Goal: Task Accomplishment & Management: Manage account settings

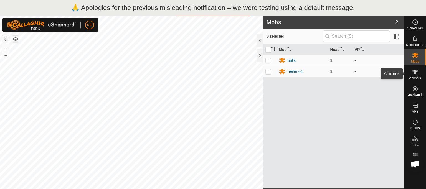
click at [414, 75] on icon at bounding box center [415, 72] width 7 height 7
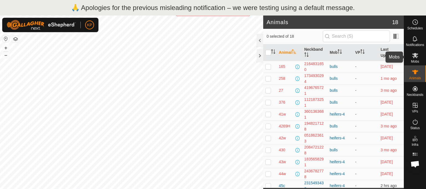
click at [416, 59] on icon at bounding box center [415, 55] width 7 height 7
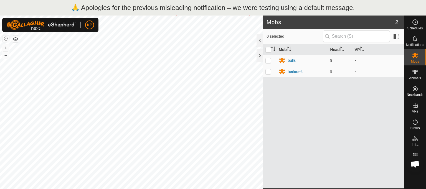
click at [292, 60] on div "bulls" at bounding box center [292, 61] width 8 height 6
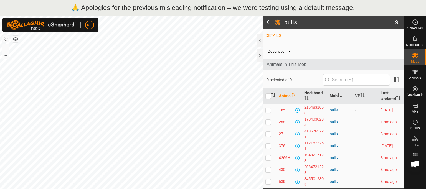
click at [268, 112] on p-checkbox at bounding box center [268, 110] width 6 height 4
checkbox input "true"
click at [267, 148] on p-checkbox at bounding box center [268, 146] width 6 height 4
checkbox input "true"
click at [412, 75] on icon at bounding box center [415, 72] width 7 height 7
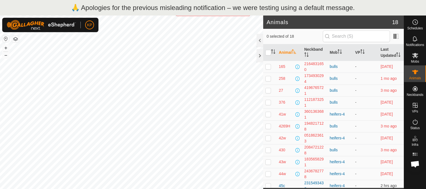
click at [269, 69] on p-checkbox at bounding box center [268, 66] width 6 height 4
checkbox input "true"
click at [267, 105] on p-checkbox at bounding box center [268, 102] width 6 height 4
checkbox input "true"
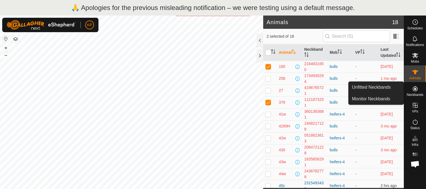
click at [414, 90] on icon at bounding box center [415, 88] width 7 height 7
click at [381, 99] on link "Monitor Neckbands" at bounding box center [376, 98] width 55 height 11
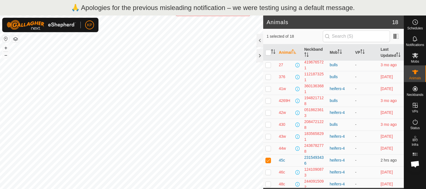
scroll to position [27, 0]
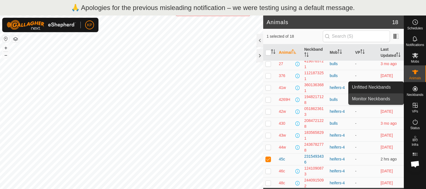
click at [387, 99] on link "Monitor Neckbands" at bounding box center [376, 98] width 55 height 11
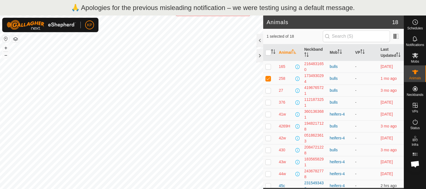
click at [268, 81] on p-checkbox at bounding box center [268, 78] width 6 height 4
checkbox input "false"
click at [269, 69] on p-checkbox at bounding box center [268, 66] width 6 height 4
checkbox input "true"
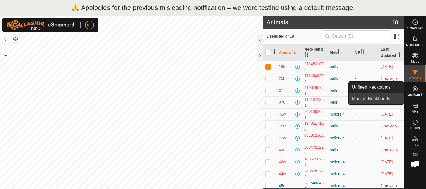
click at [380, 97] on link "Monitor Neckbands" at bounding box center [376, 98] width 55 height 11
